Goal: Transaction & Acquisition: Book appointment/travel/reservation

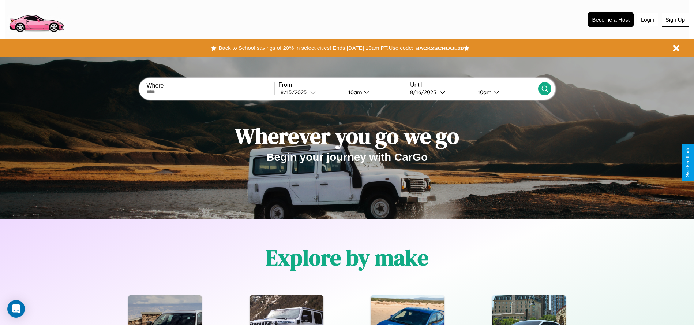
click at [675, 19] on button "Sign Up" at bounding box center [675, 20] width 27 height 14
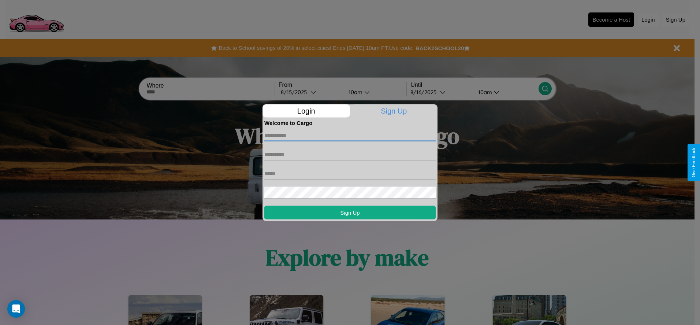
click at [350, 135] on input "text" at bounding box center [349, 135] width 171 height 12
type input "*****"
click at [350, 154] on input "text" at bounding box center [349, 154] width 171 height 12
type input "******"
click at [350, 173] on input "text" at bounding box center [349, 173] width 171 height 12
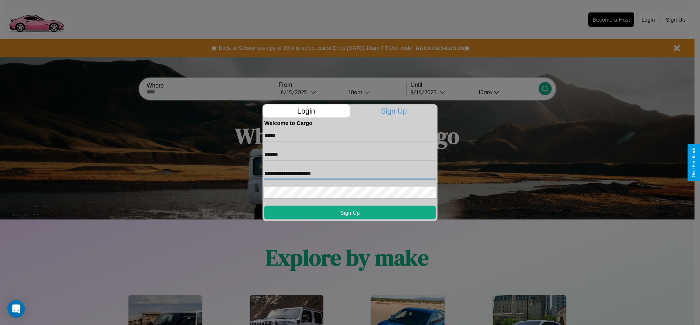
type input "**********"
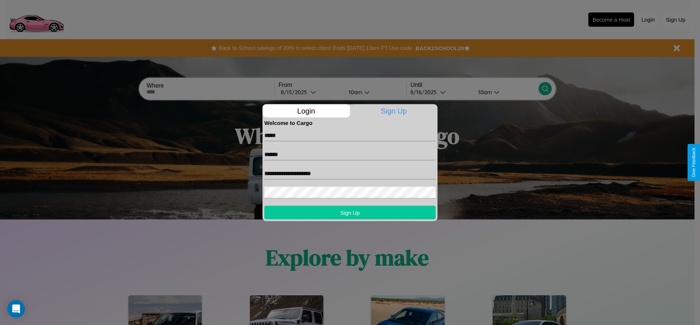
click at [350, 212] on button "Sign Up" at bounding box center [349, 212] width 171 height 14
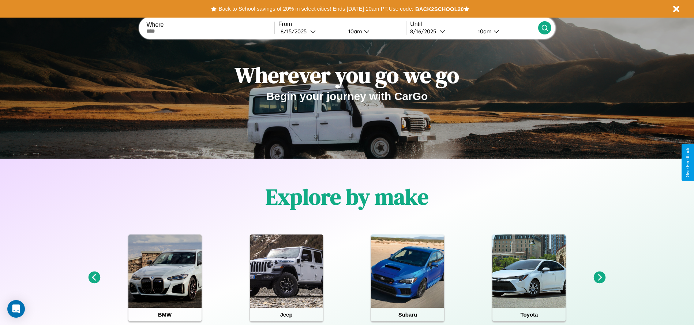
scroll to position [152, 0]
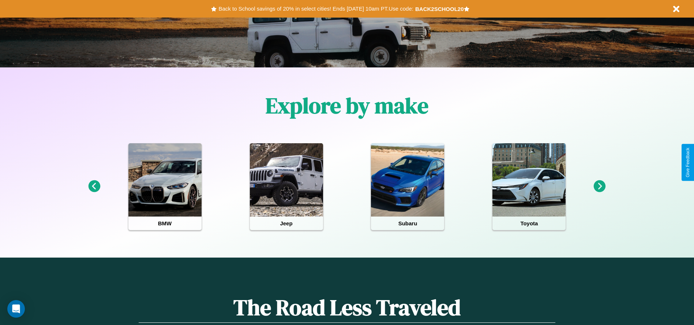
click at [600, 186] on icon at bounding box center [600, 186] width 12 height 12
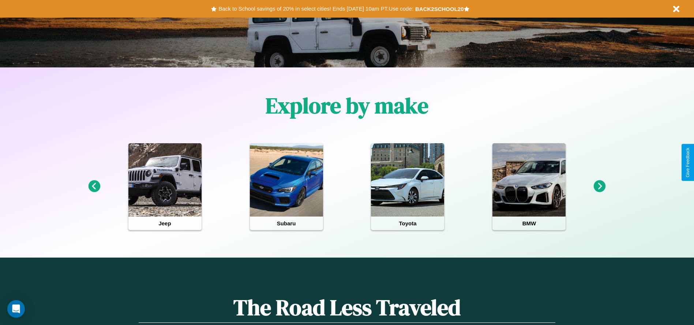
click at [600, 186] on icon at bounding box center [600, 186] width 12 height 12
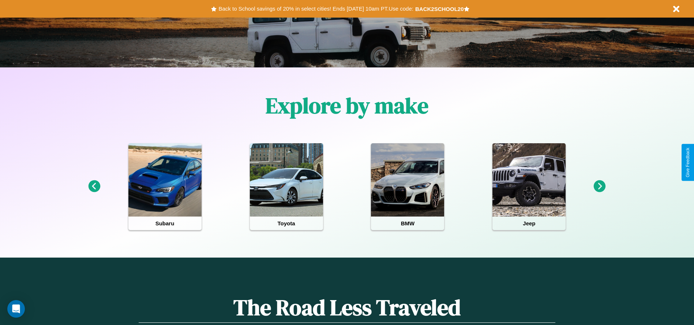
click at [94, 186] on icon at bounding box center [94, 186] width 12 height 12
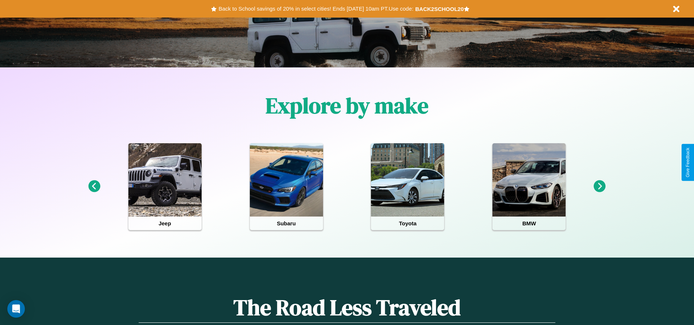
click at [600, 186] on icon at bounding box center [600, 186] width 12 height 12
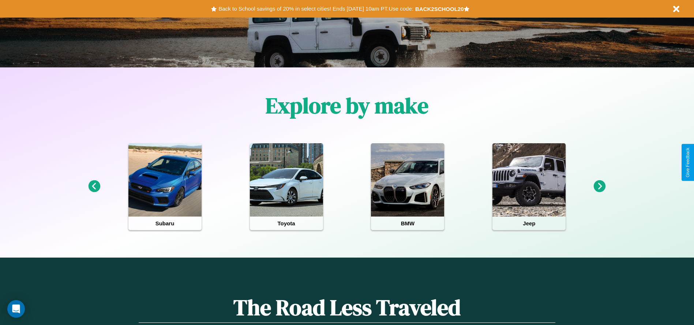
click at [94, 186] on icon at bounding box center [94, 186] width 12 height 12
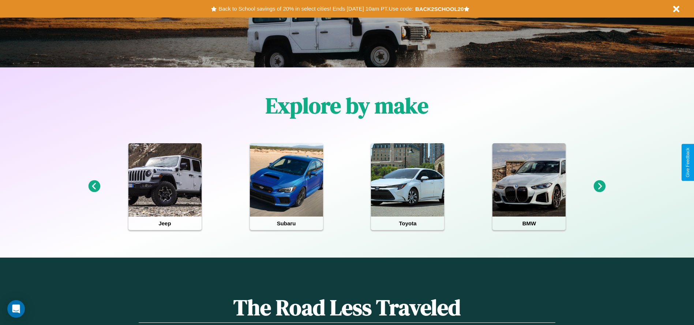
click at [600, 186] on icon at bounding box center [600, 186] width 12 height 12
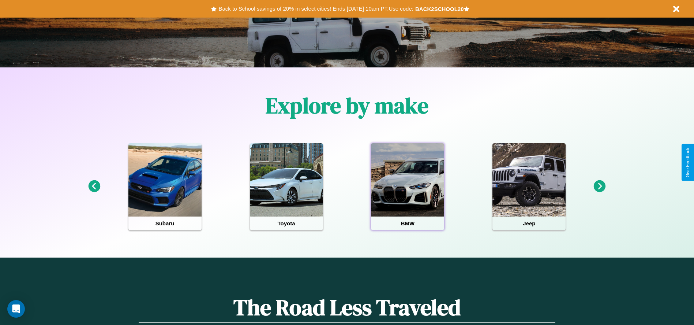
click at [408, 186] on div at bounding box center [407, 179] width 73 height 73
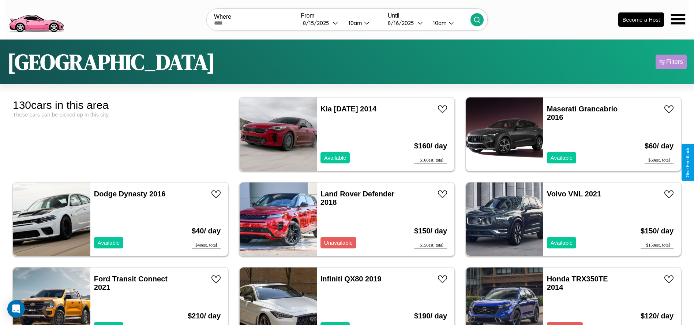
click at [671, 62] on div "Filters" at bounding box center [675, 61] width 17 height 7
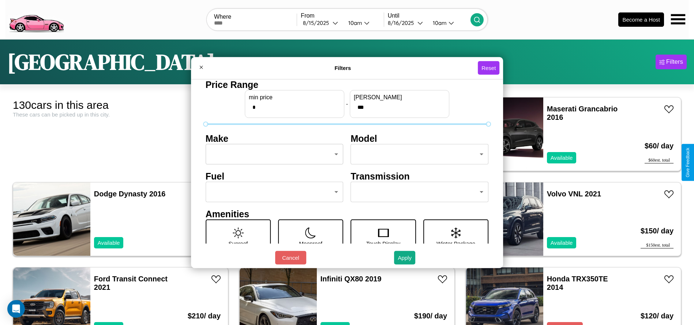
click at [272, 154] on body "CarGo Where From [DATE] 10am Until [DATE] 10am Become a Host [GEOGRAPHIC_DATA] …" at bounding box center [347, 185] width 694 height 370
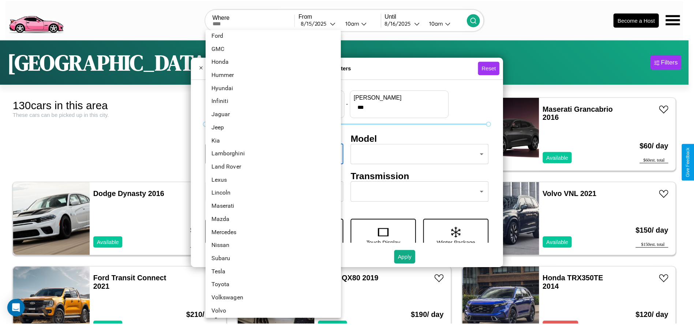
scroll to position [191, 0]
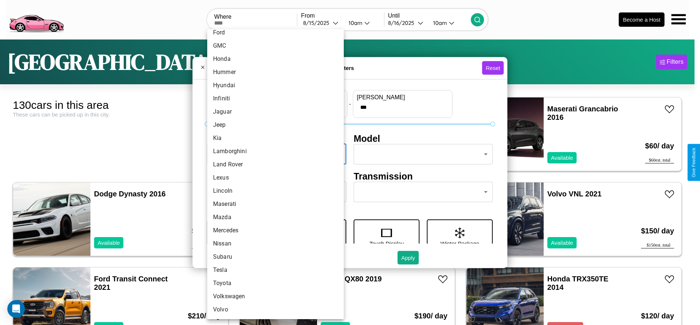
click at [273, 309] on li "Volvo" at bounding box center [275, 309] width 137 height 13
type input "*****"
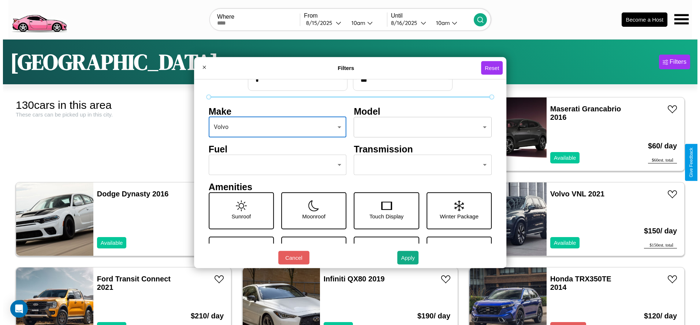
scroll to position [31, 0]
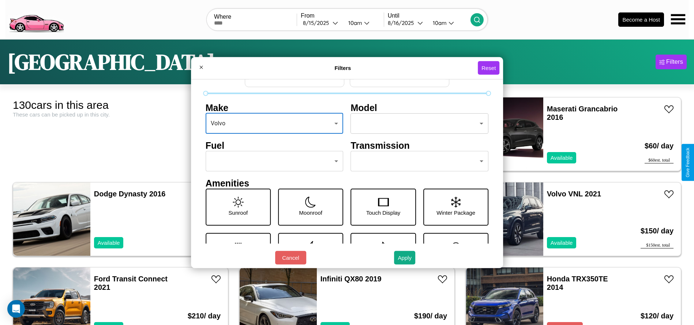
click at [416, 161] on body "CarGo Where From [DATE] 10am Until [DATE] 10am Become a Host [GEOGRAPHIC_DATA] …" at bounding box center [347, 185] width 694 height 370
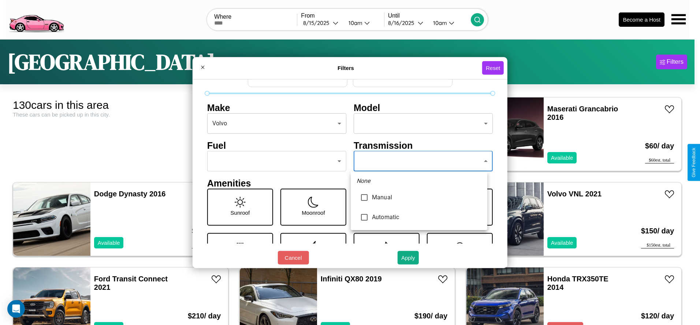
type input "*********"
click at [419, 161] on div at bounding box center [350, 162] width 700 height 325
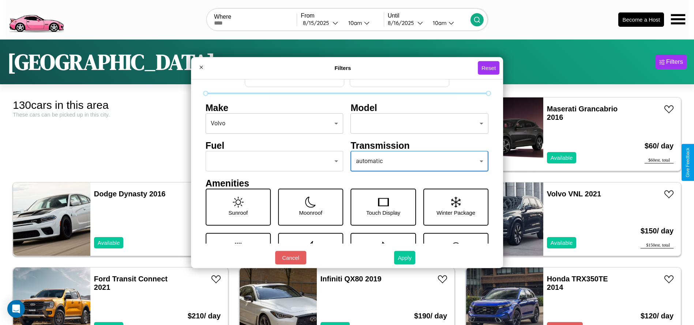
click at [405, 257] on button "Apply" at bounding box center [404, 258] width 21 height 14
